Goal: Information Seeking & Learning: Learn about a topic

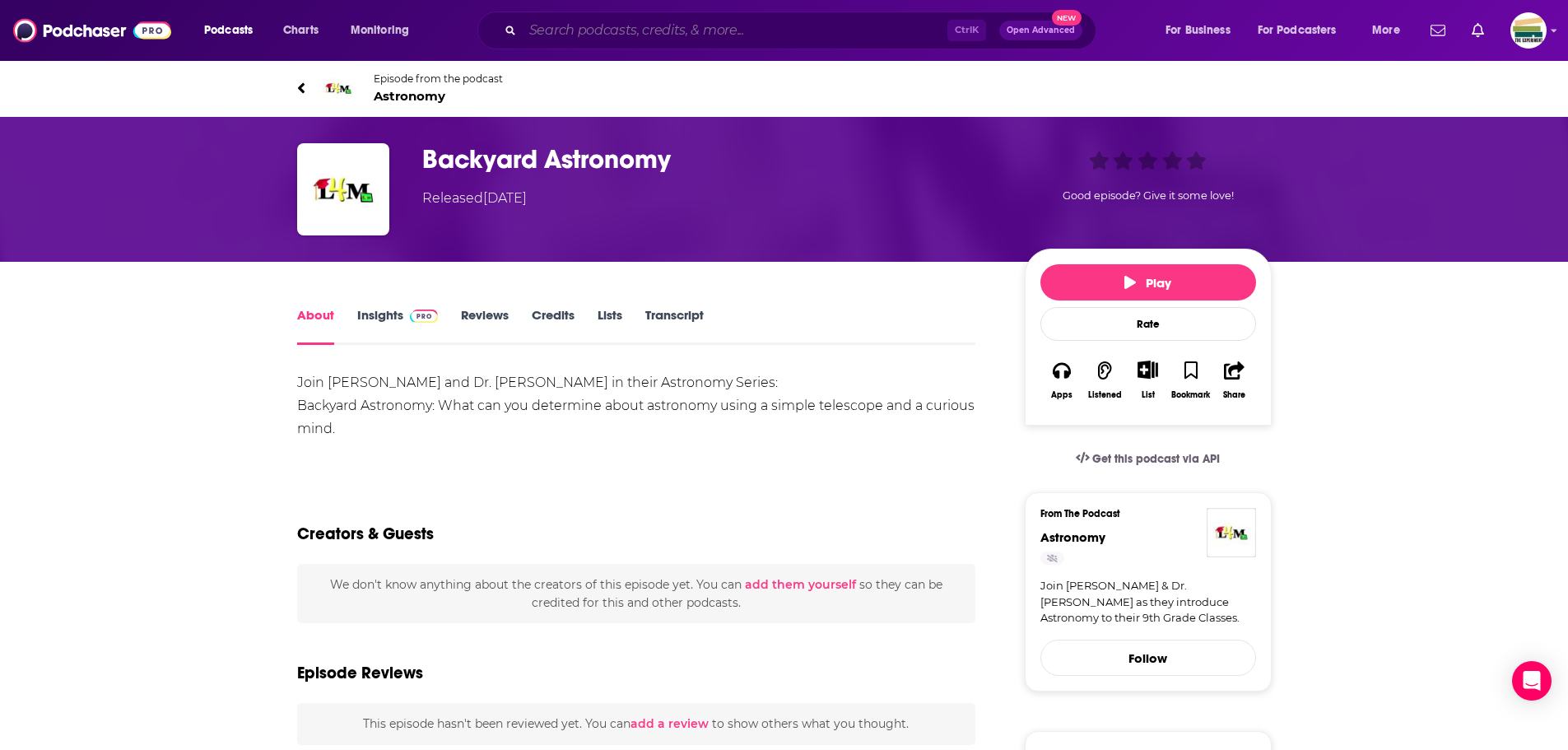
click at [650, 34] on input "Search podcasts, credits, & more..." at bounding box center [735, 30] width 425 height 26
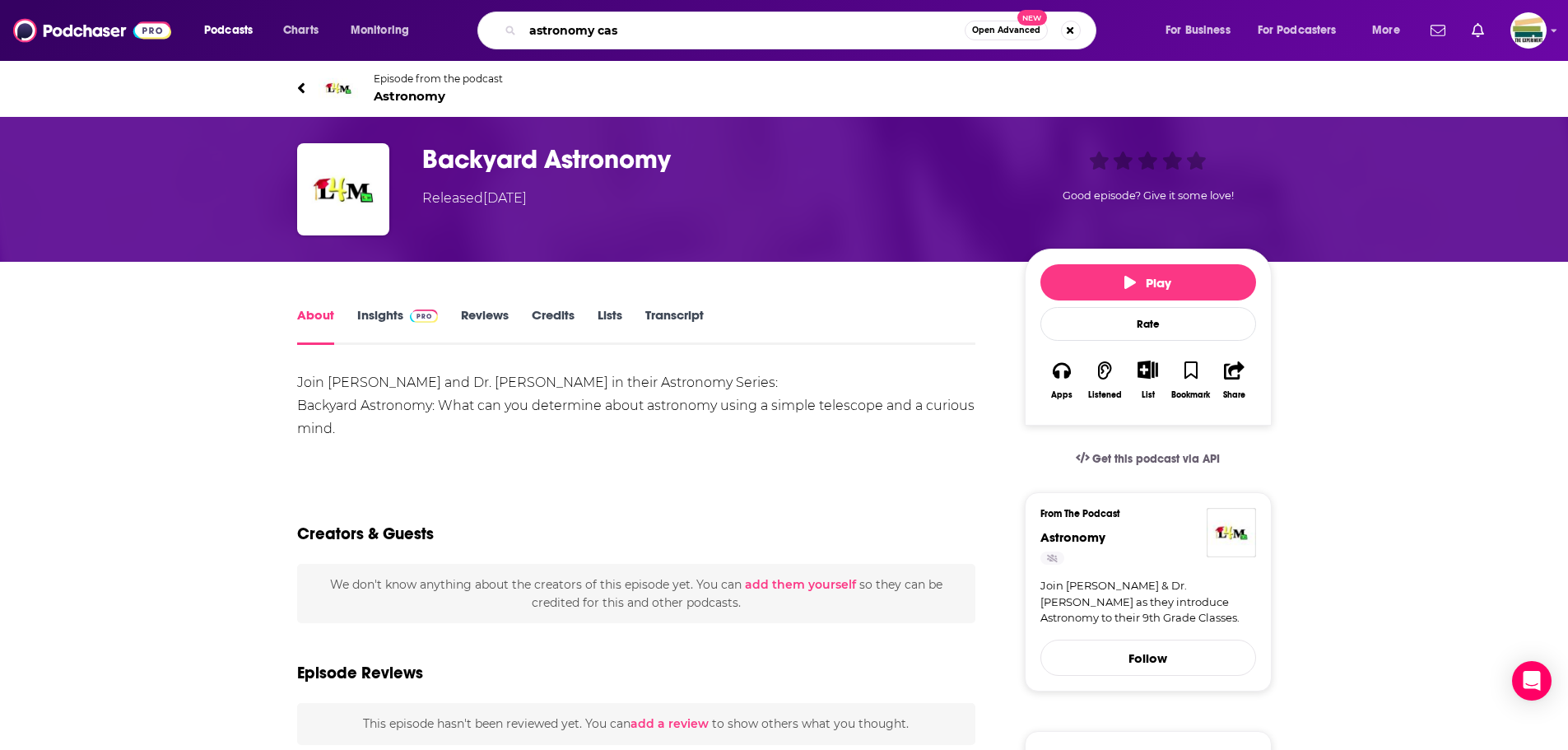
type input "astronomy cast"
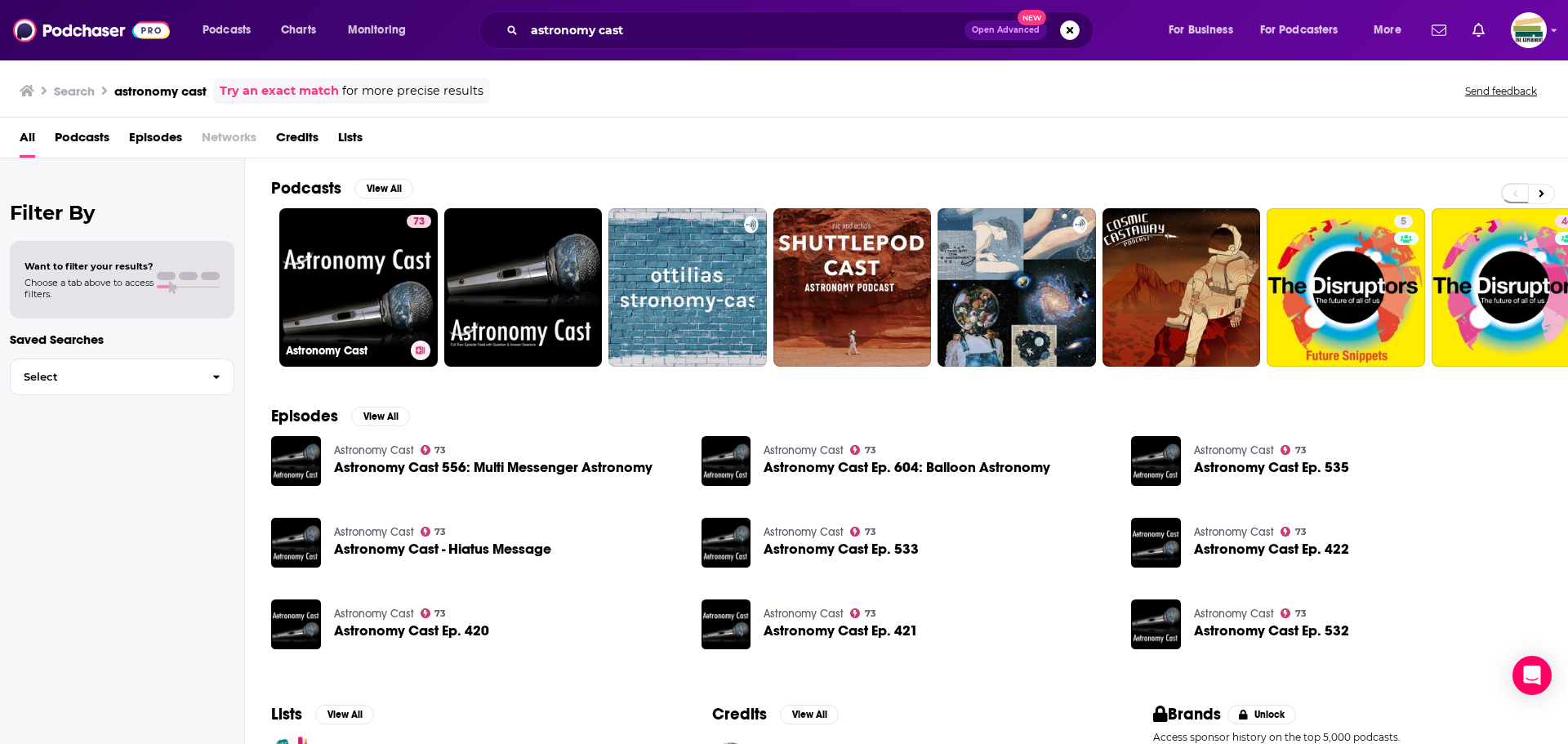
click at [345, 285] on link "73 Astronomy Cast" at bounding box center [358, 287] width 158 height 158
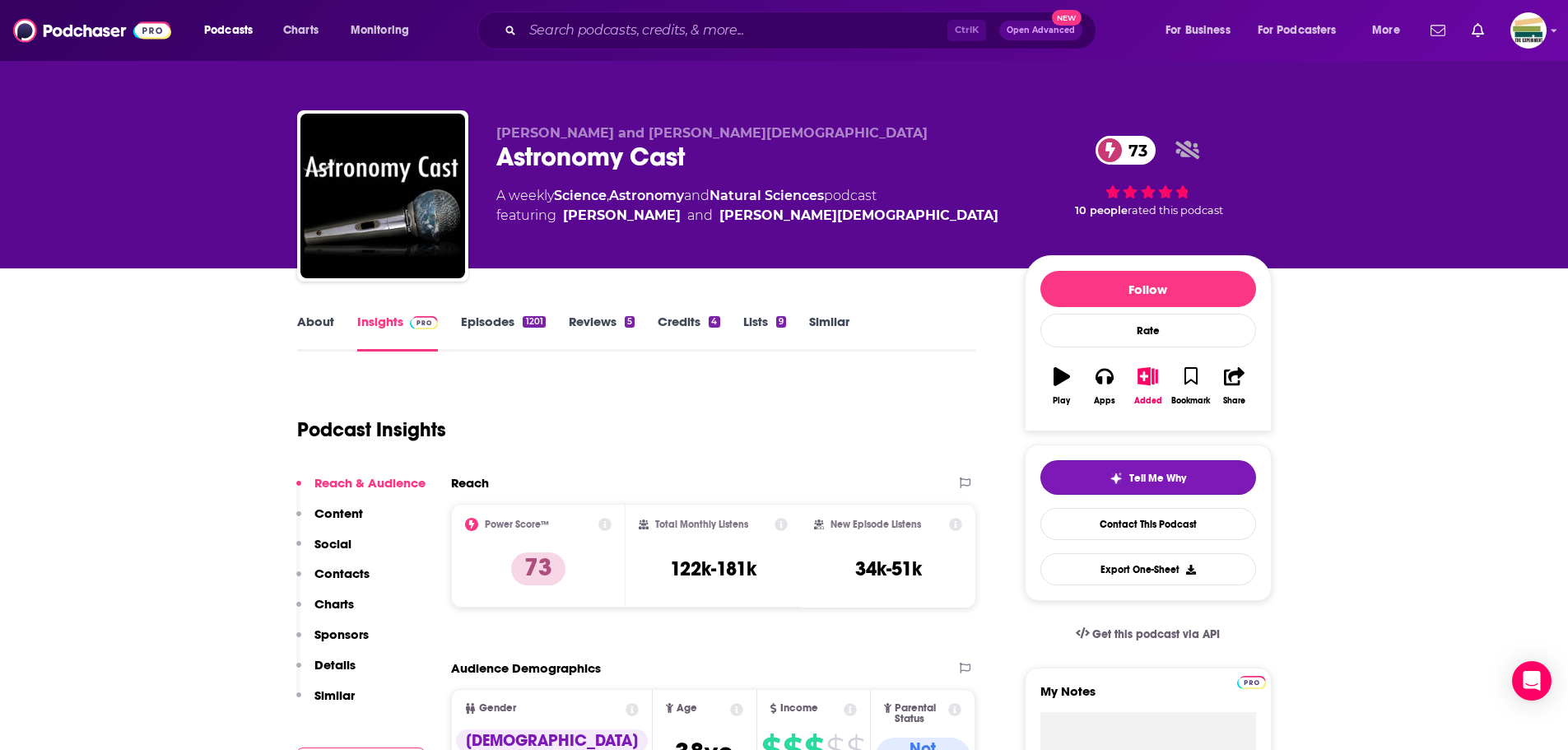
click at [1152, 479] on span "Tell Me Why" at bounding box center [1157, 479] width 56 height 13
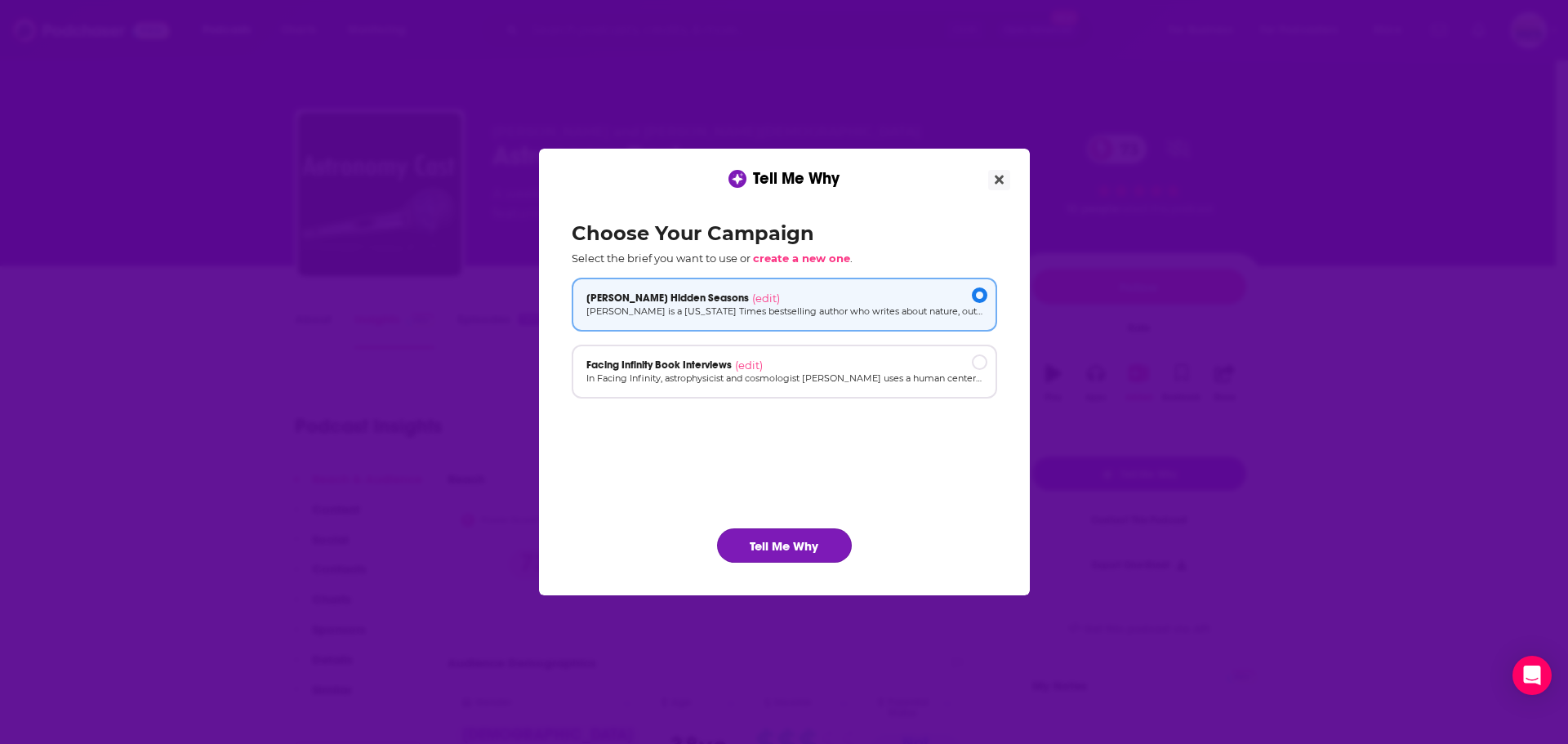
click at [788, 558] on button "Tell Me Why" at bounding box center [784, 545] width 135 height 34
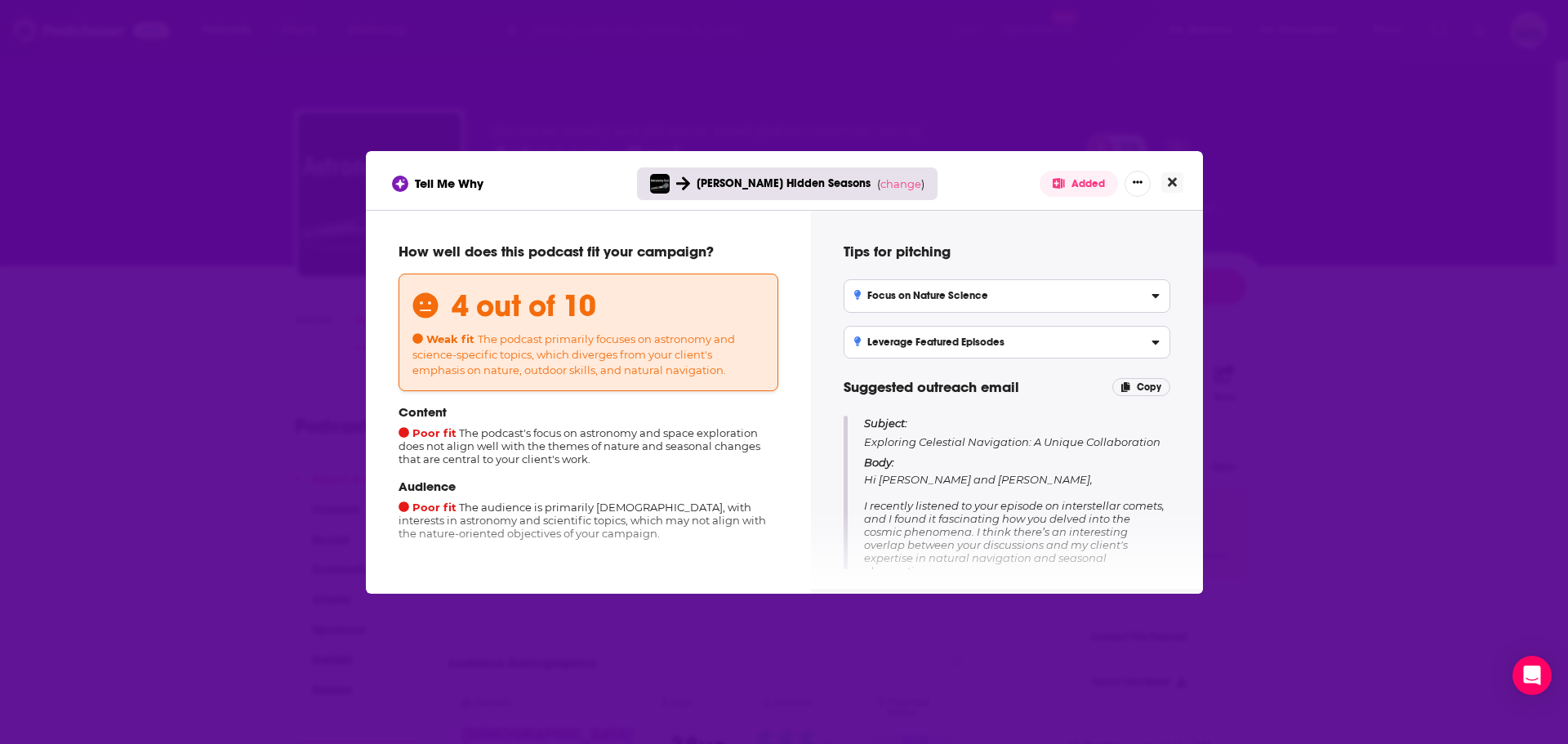
click at [1168, 181] on icon "Close" at bounding box center [1172, 182] width 9 height 13
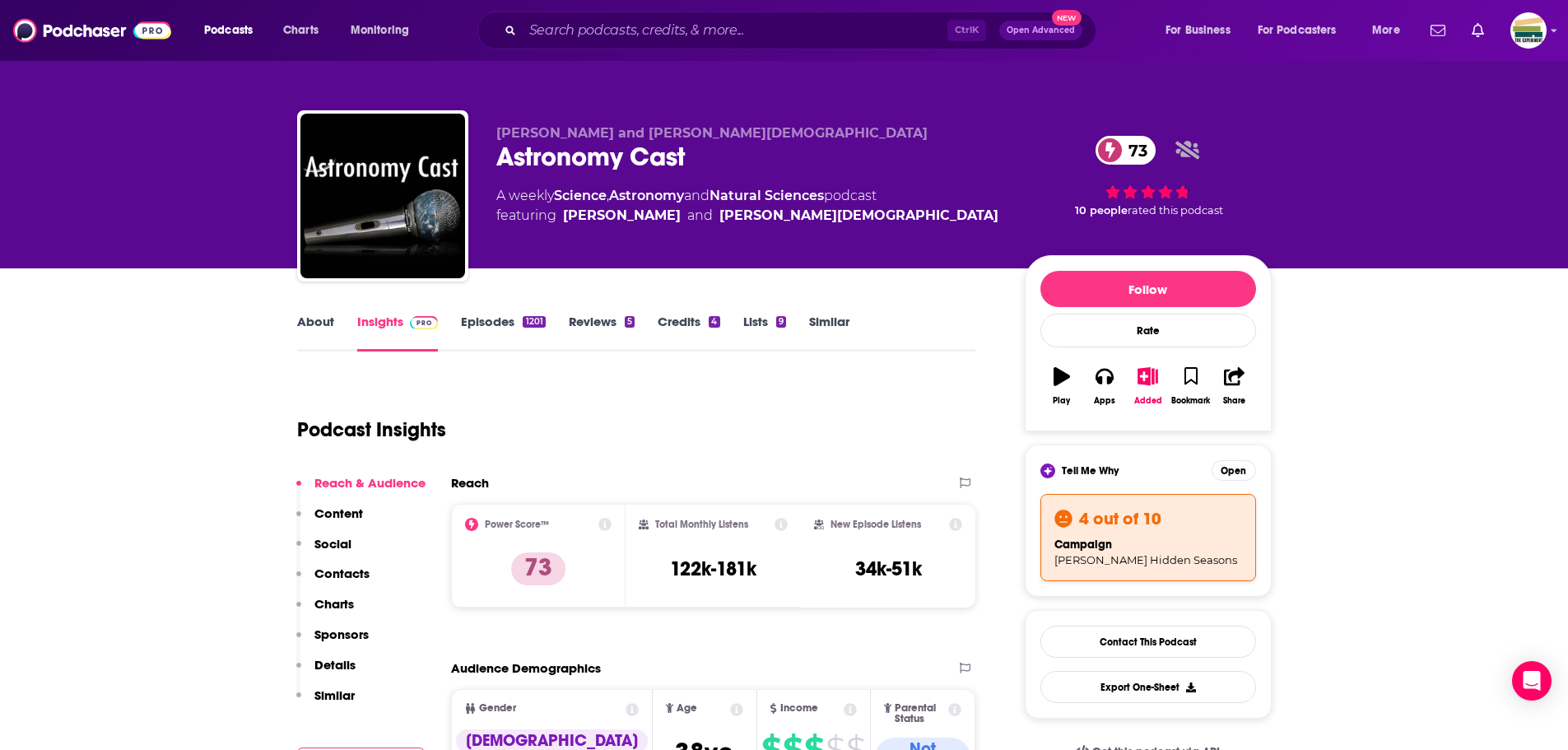
click at [777, 411] on div "Podcast Insights" at bounding box center [630, 420] width 666 height 84
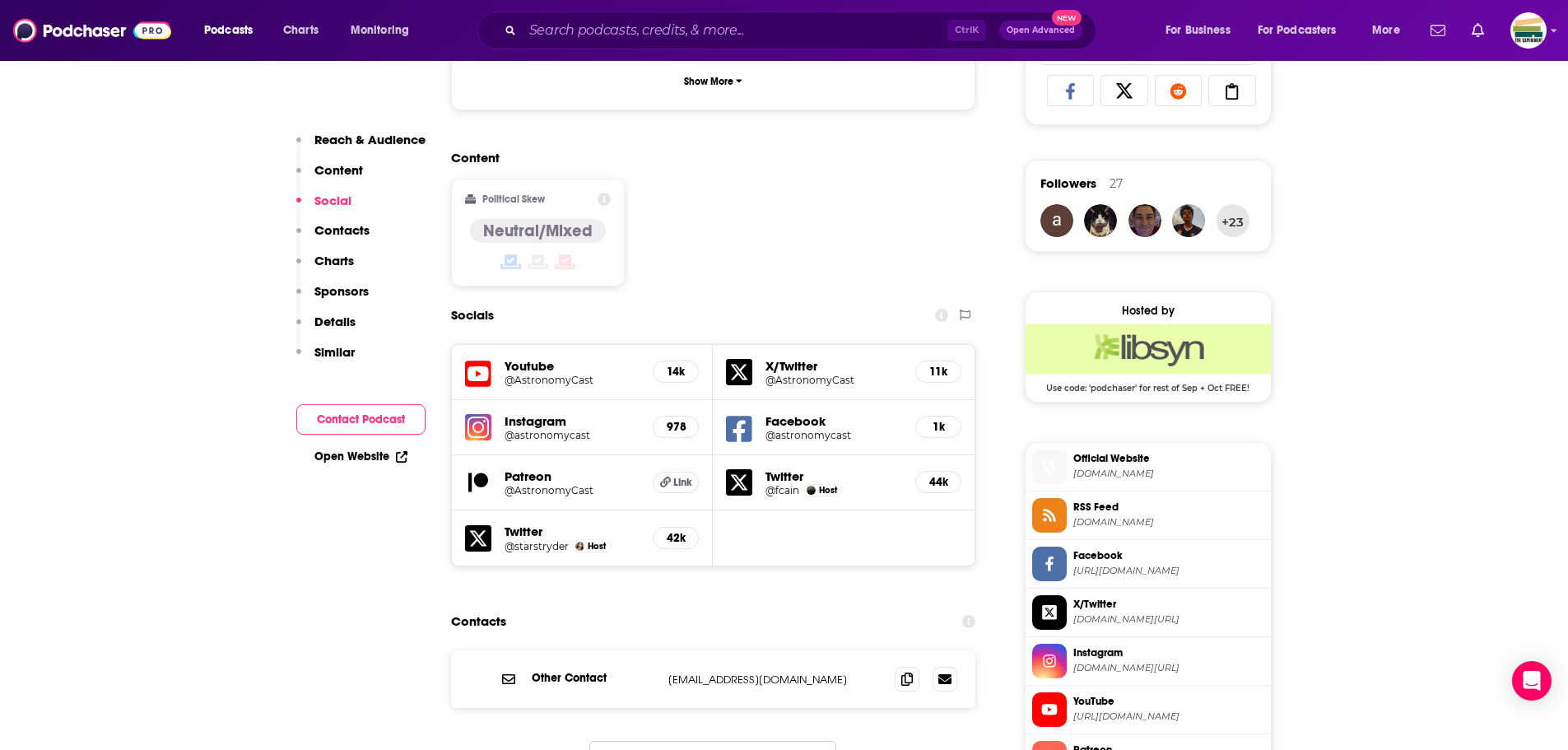
scroll to position [1235, 0]
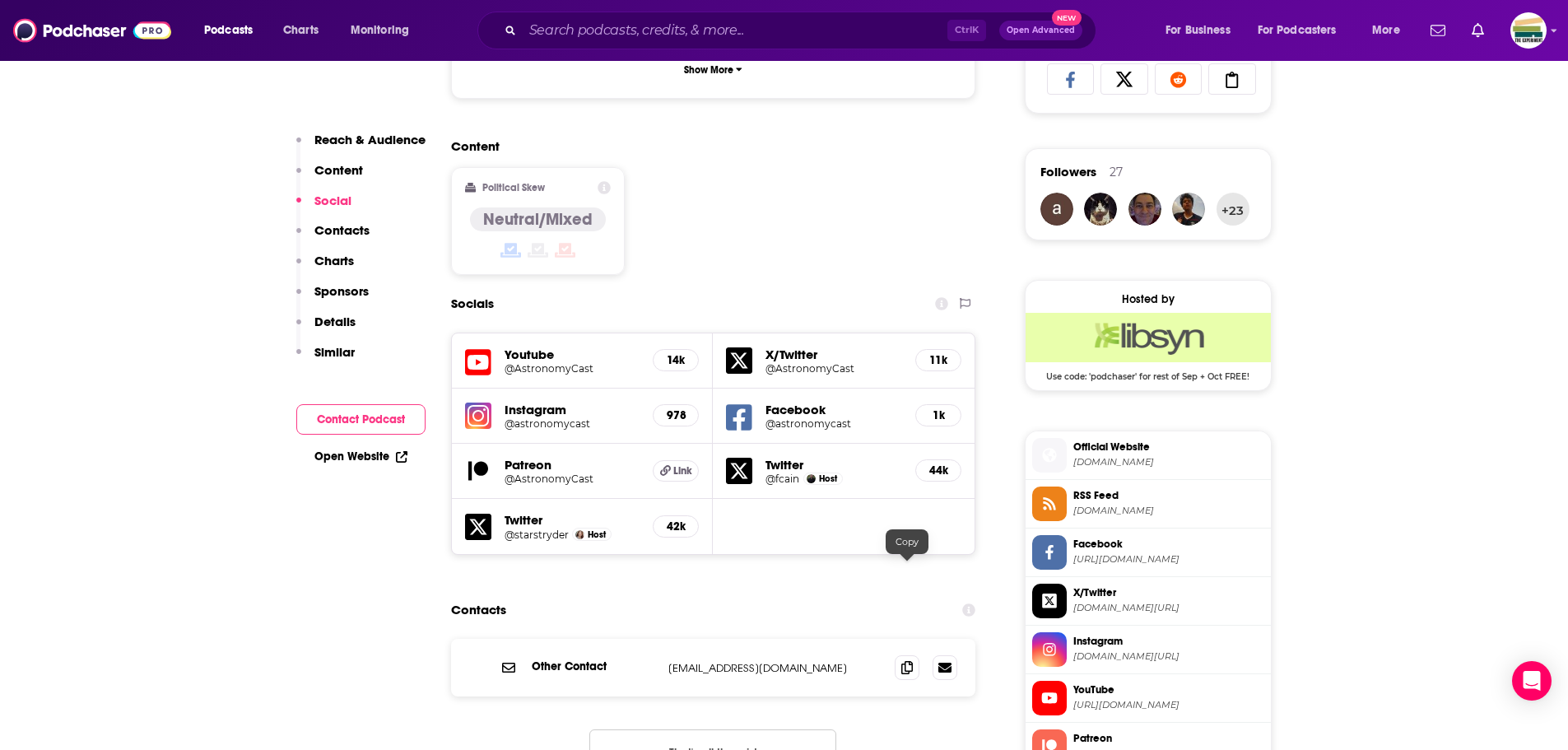
click at [910, 661] on icon at bounding box center [907, 667] width 12 height 13
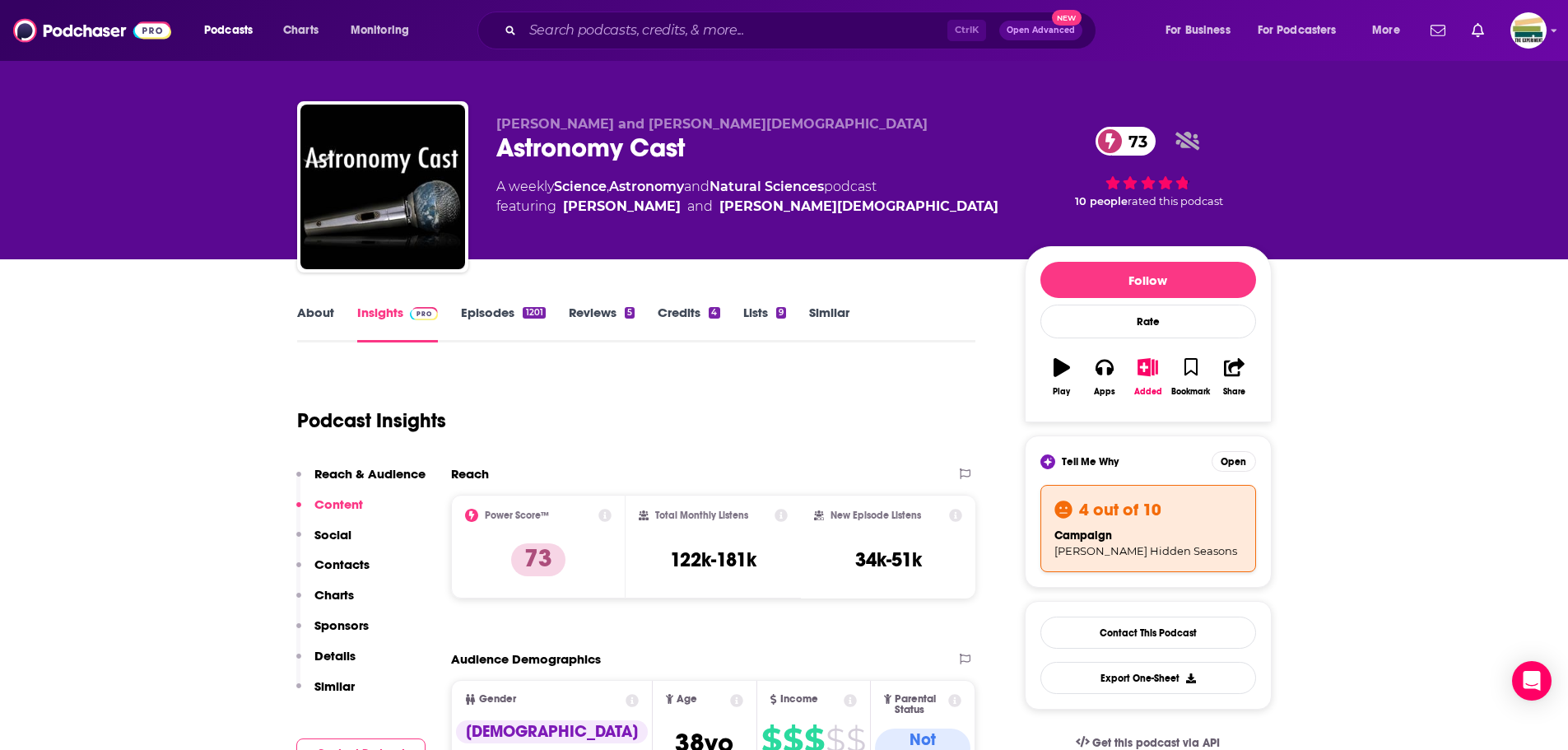
scroll to position [0, 0]
